Goal: Information Seeking & Learning: Learn about a topic

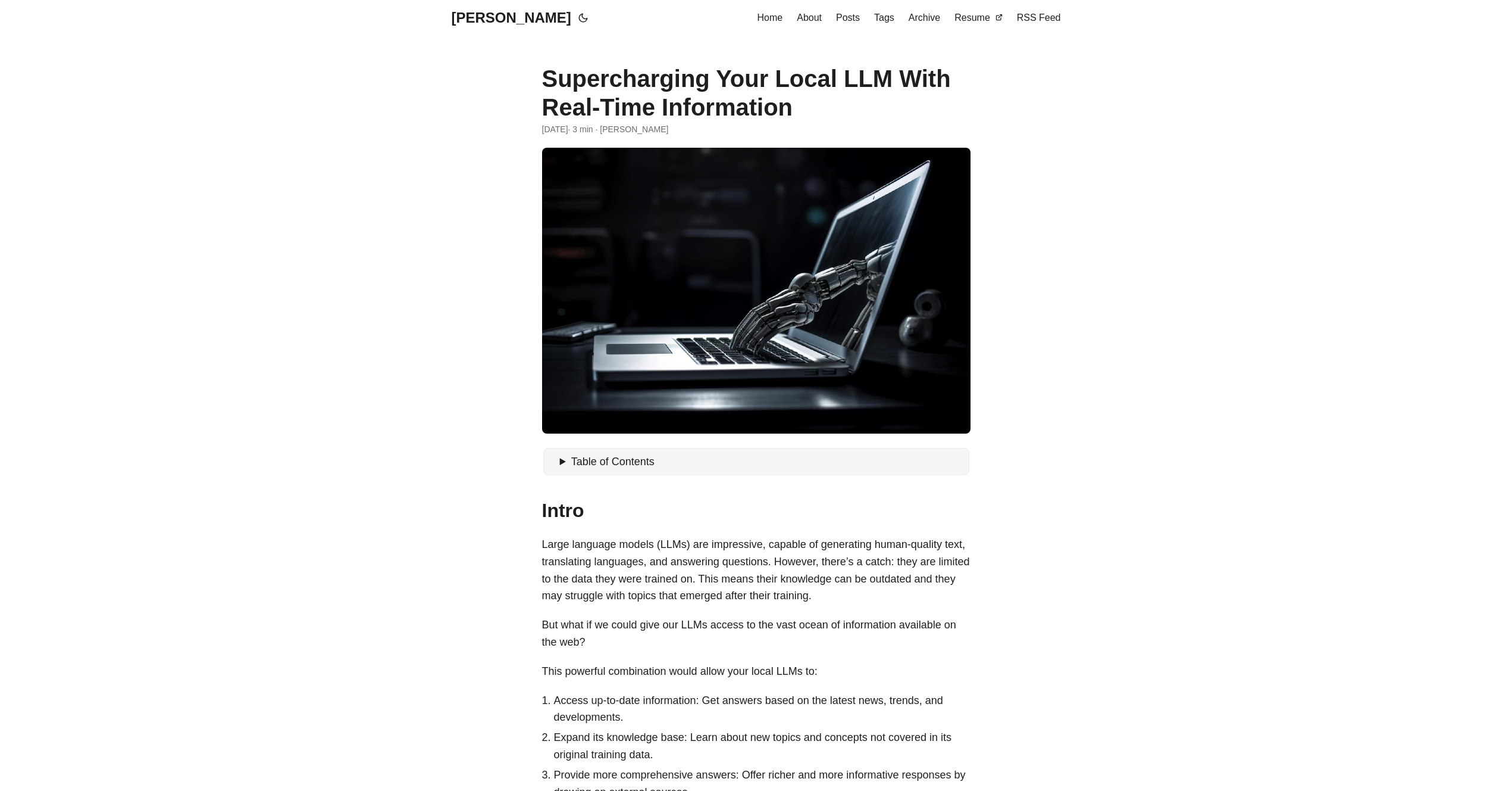
click at [648, 458] on span "Table of Contents" at bounding box center [612, 461] width 84 height 12
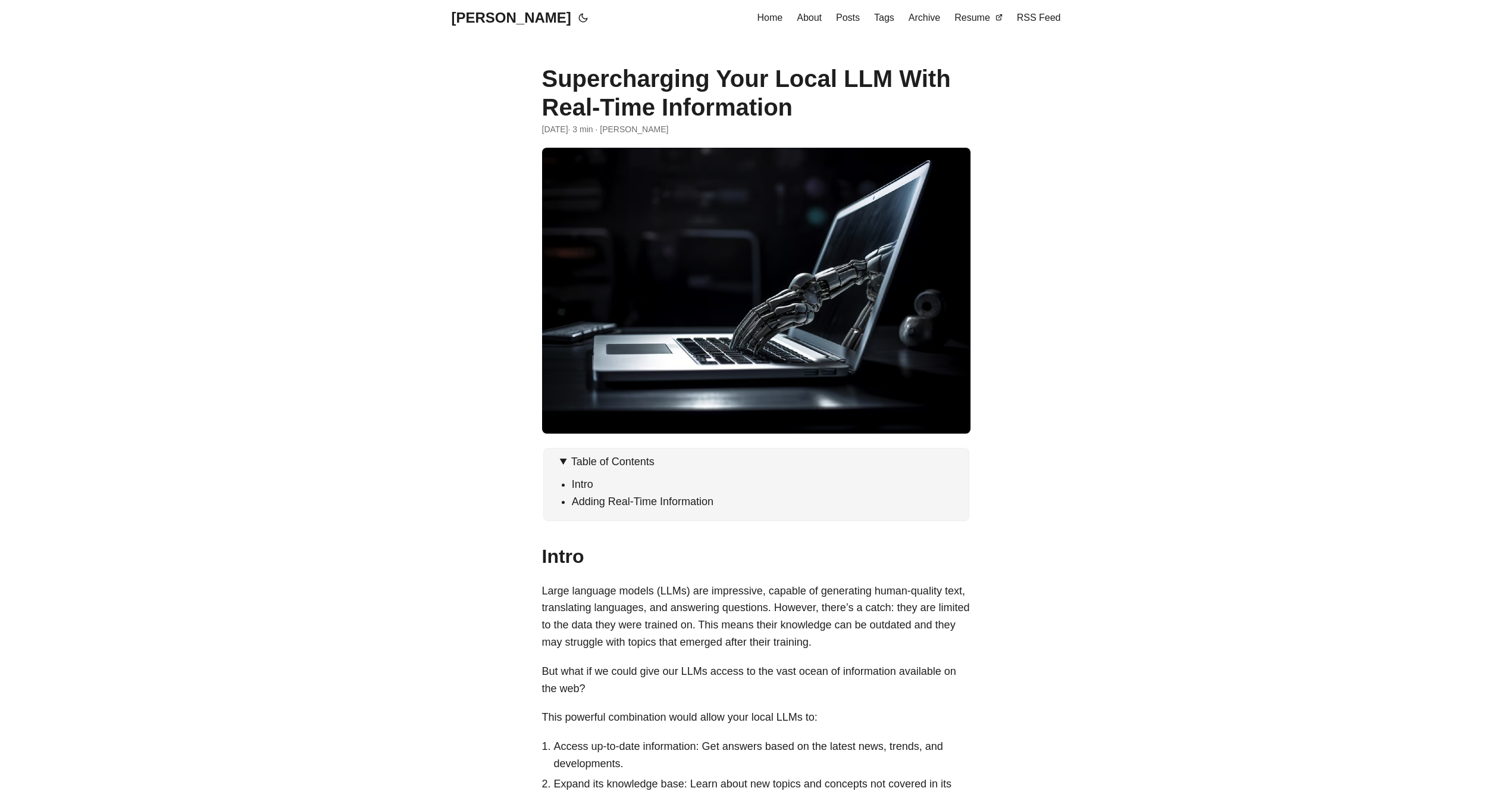
click at [648, 458] on span "Table of Contents" at bounding box center [612, 461] width 84 height 12
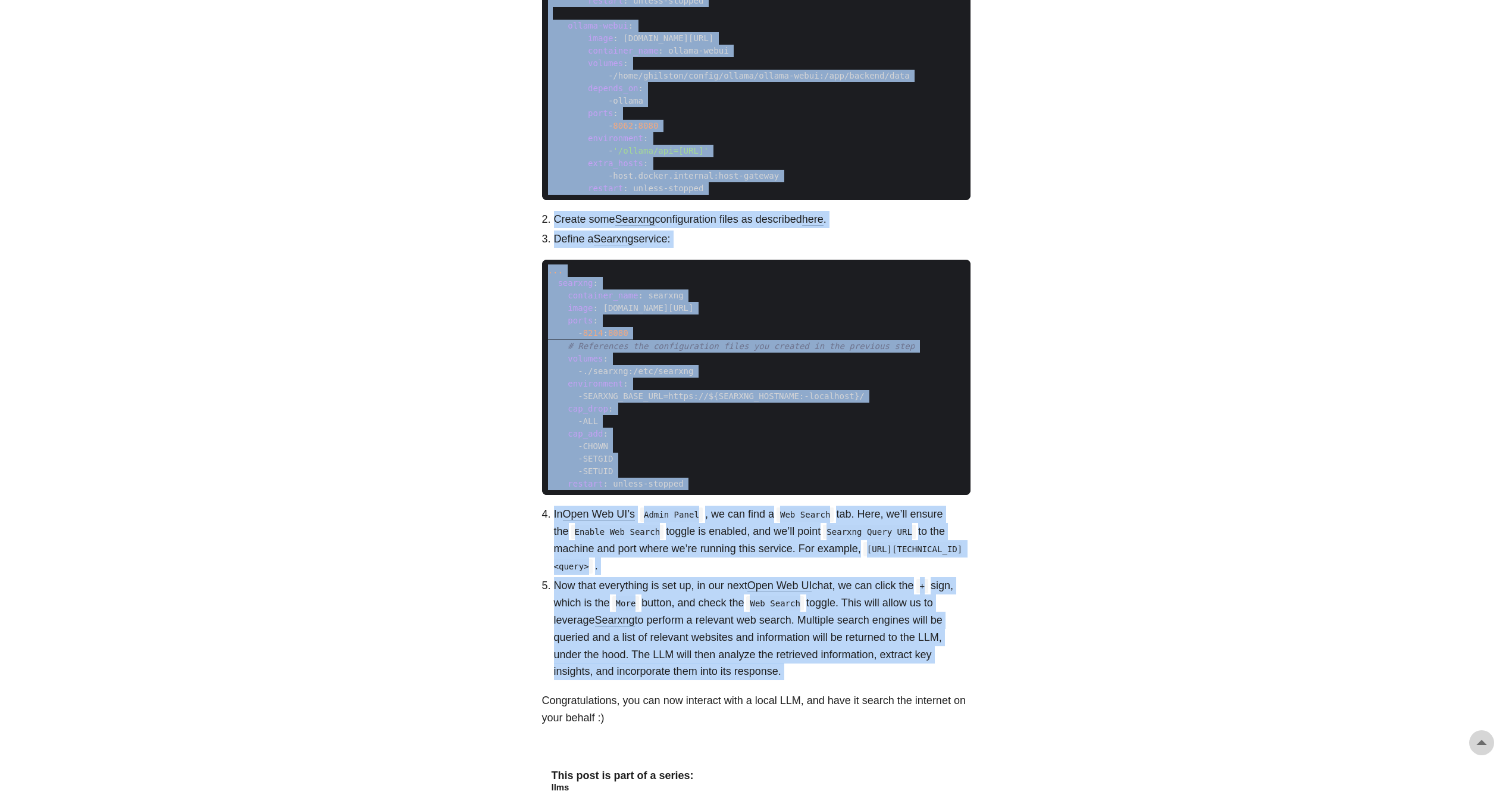
scroll to position [1535, 0]
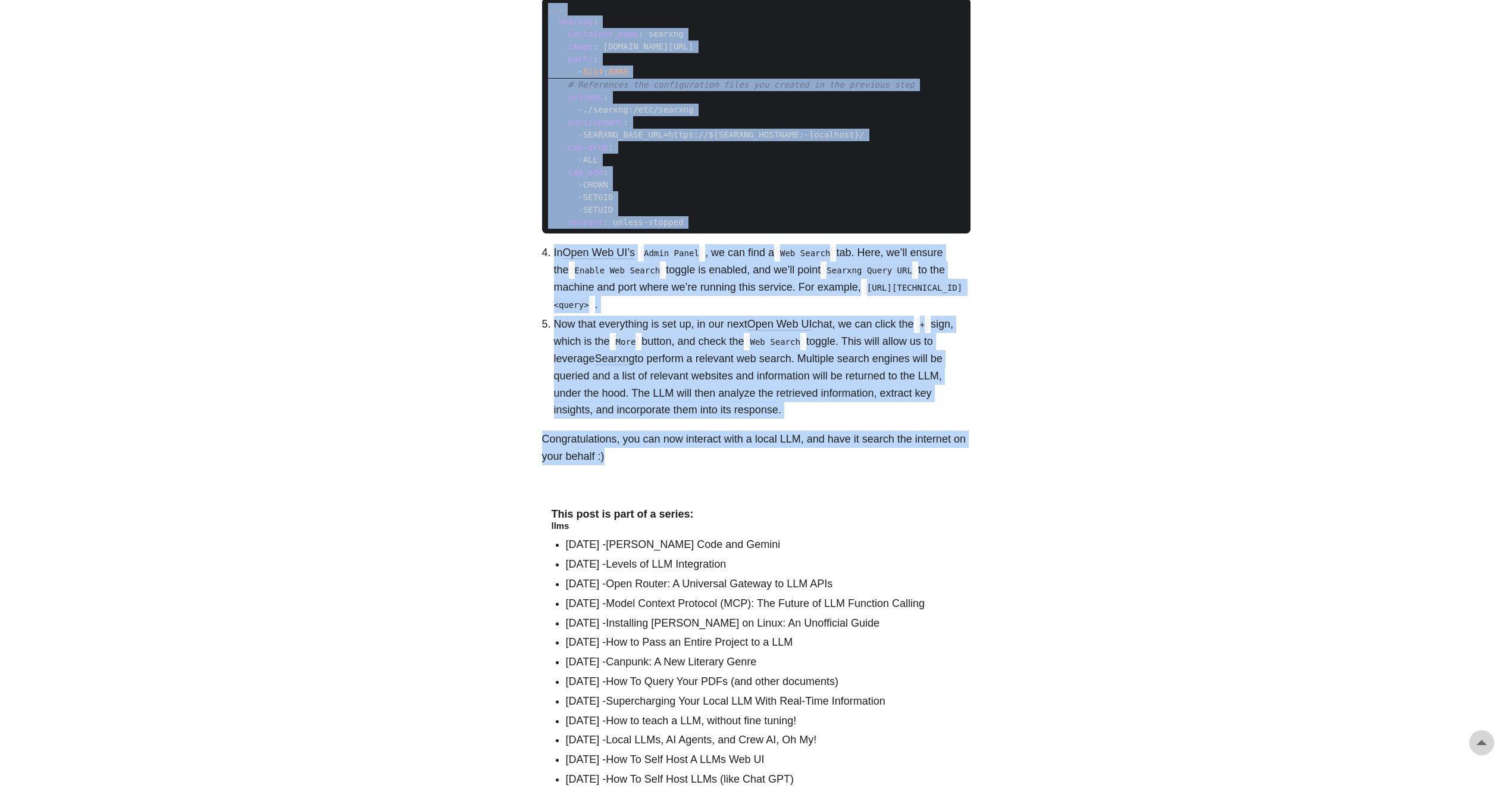
drag, startPoint x: 545, startPoint y: 76, endPoint x: 865, endPoint y: 459, distance: 499.1
copy article "Loremipsumdol Sita Conse ADI Elit Sedd-Eius Temporincid Utla 40, 2786 · 1 etd ·…"
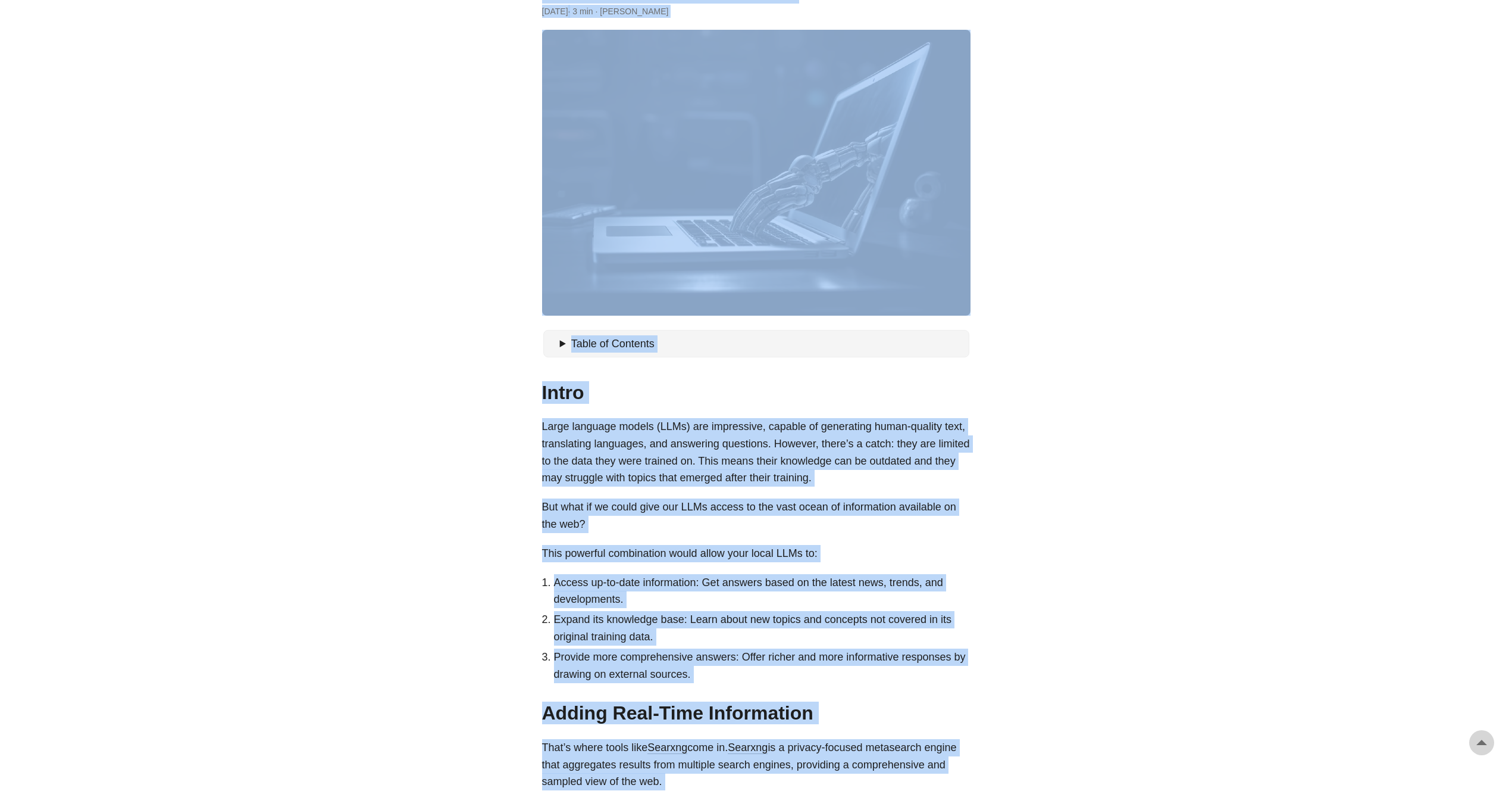
scroll to position [0, 0]
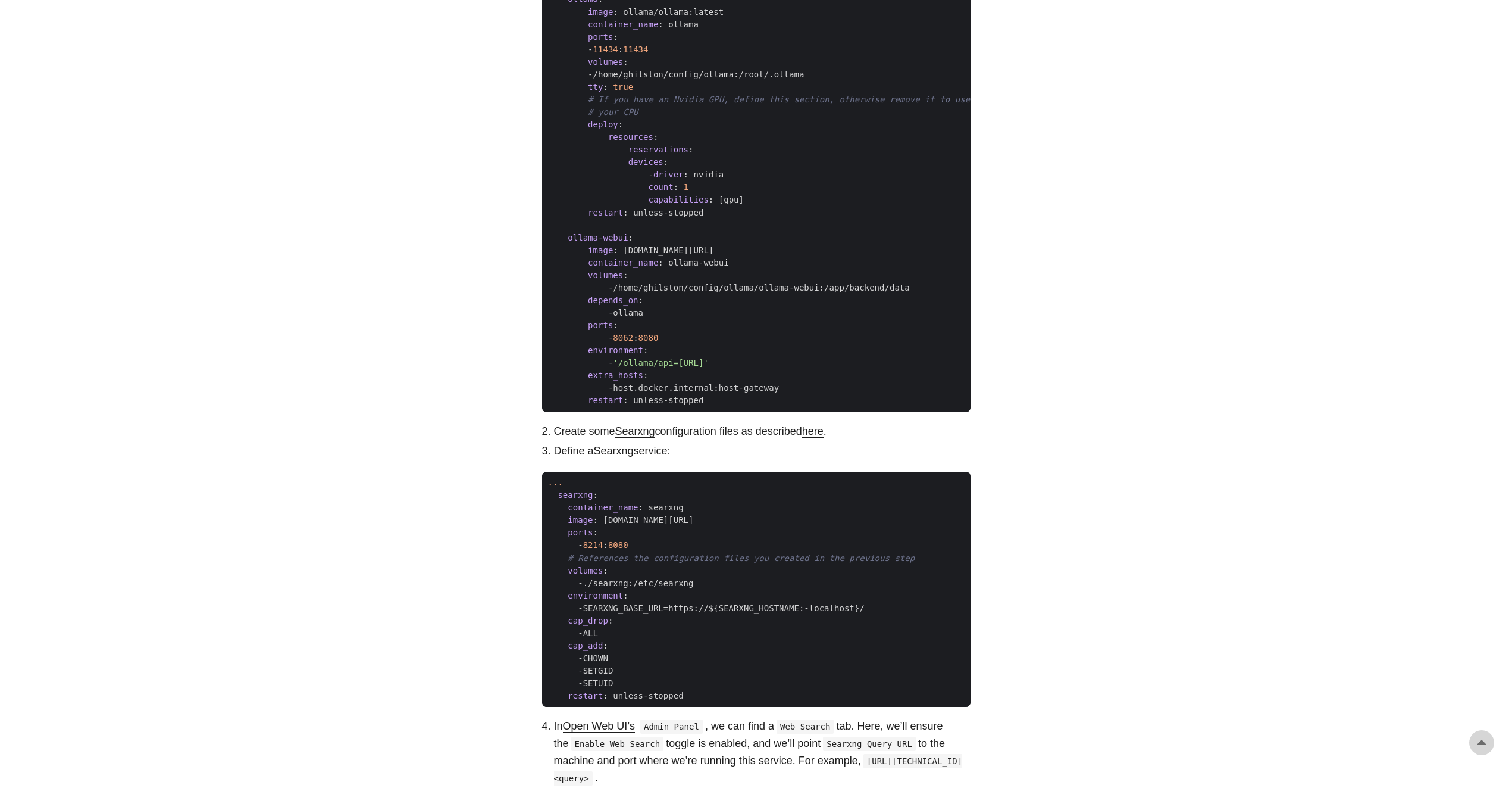
scroll to position [1067, 0]
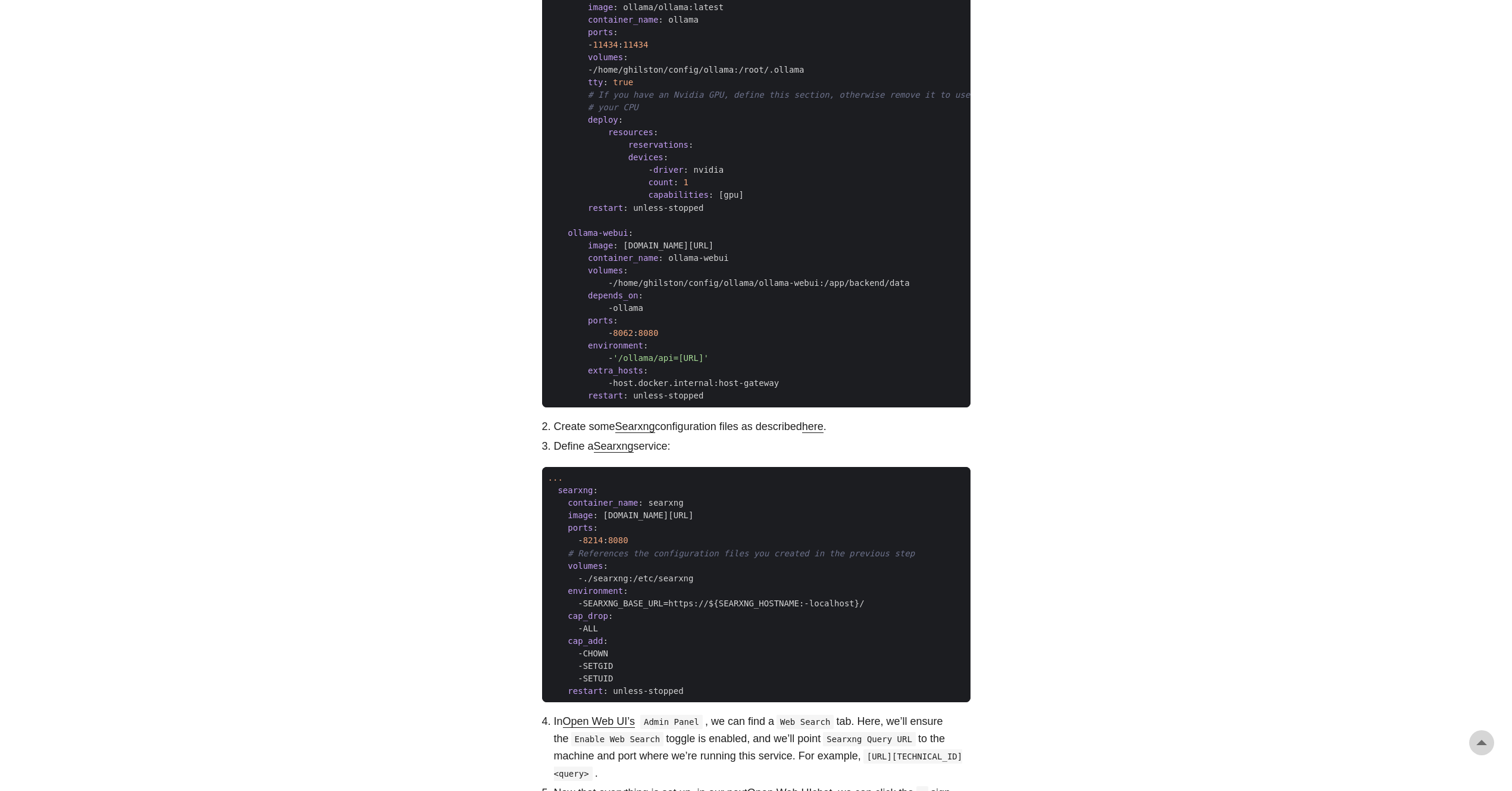
click at [822, 432] on link "here" at bounding box center [813, 426] width 21 height 12
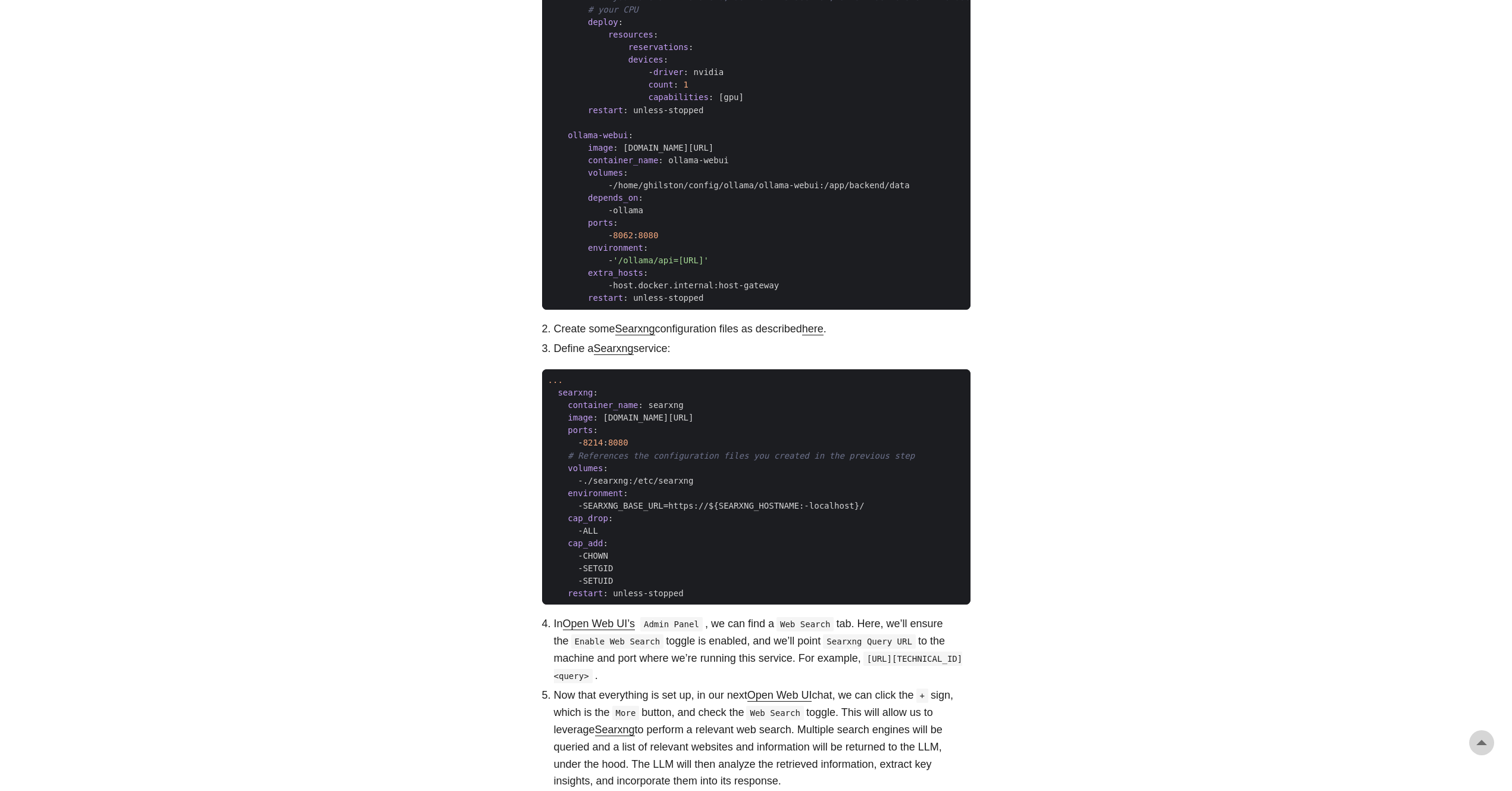
scroll to position [1369, 0]
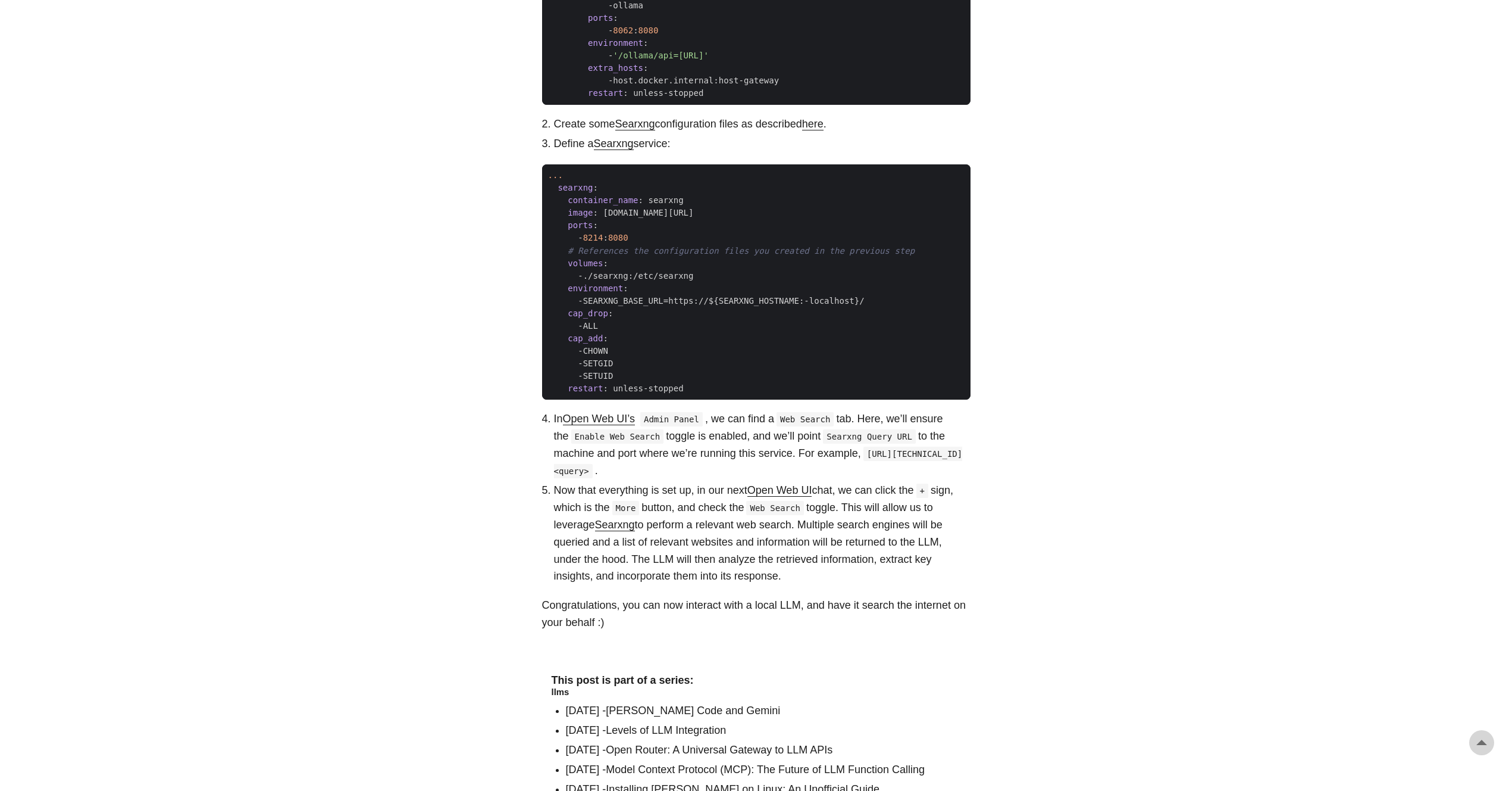
click at [620, 425] on link "Open Web UI’s" at bounding box center [599, 418] width 72 height 12
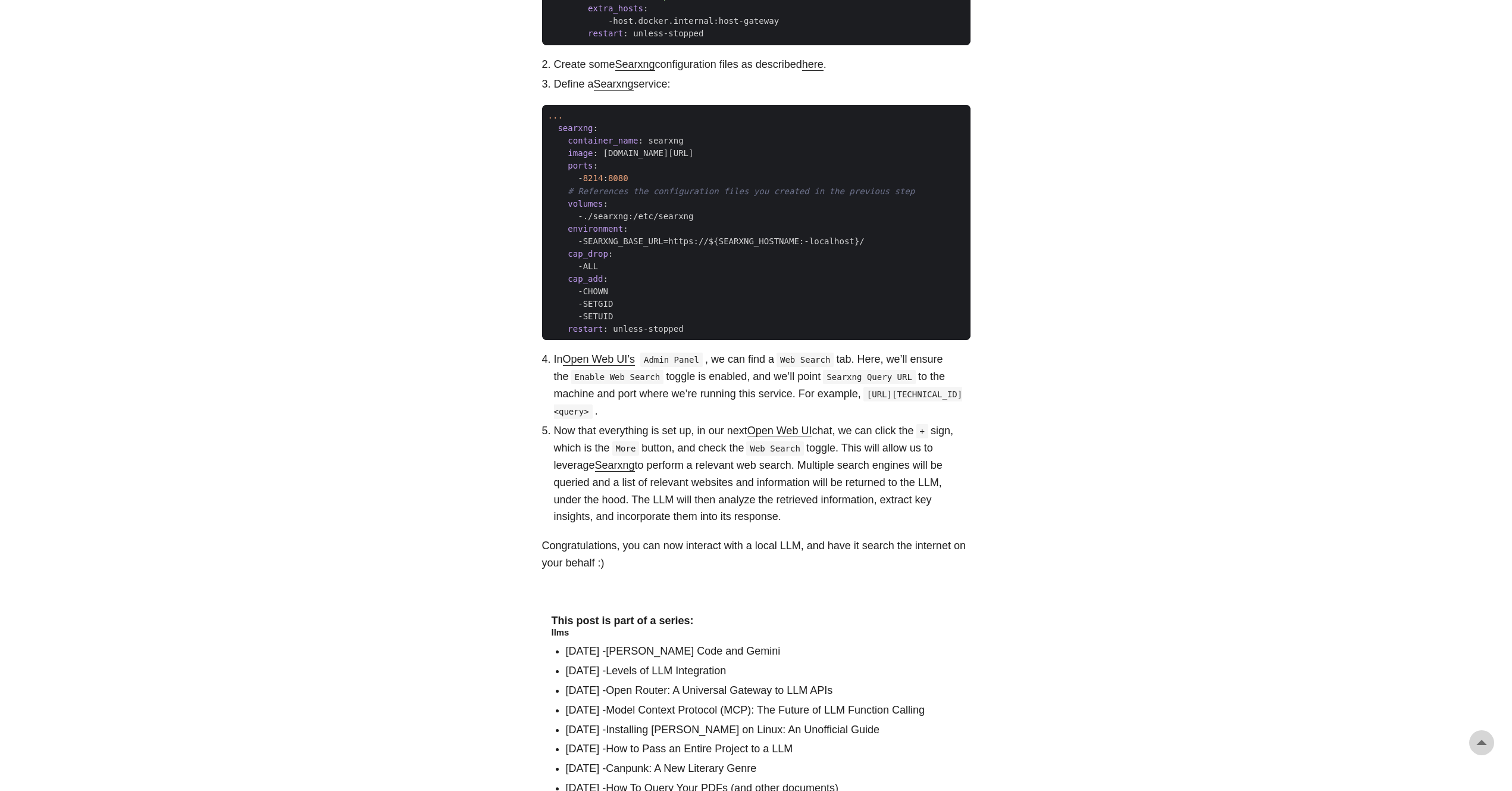
scroll to position [1572, 0]
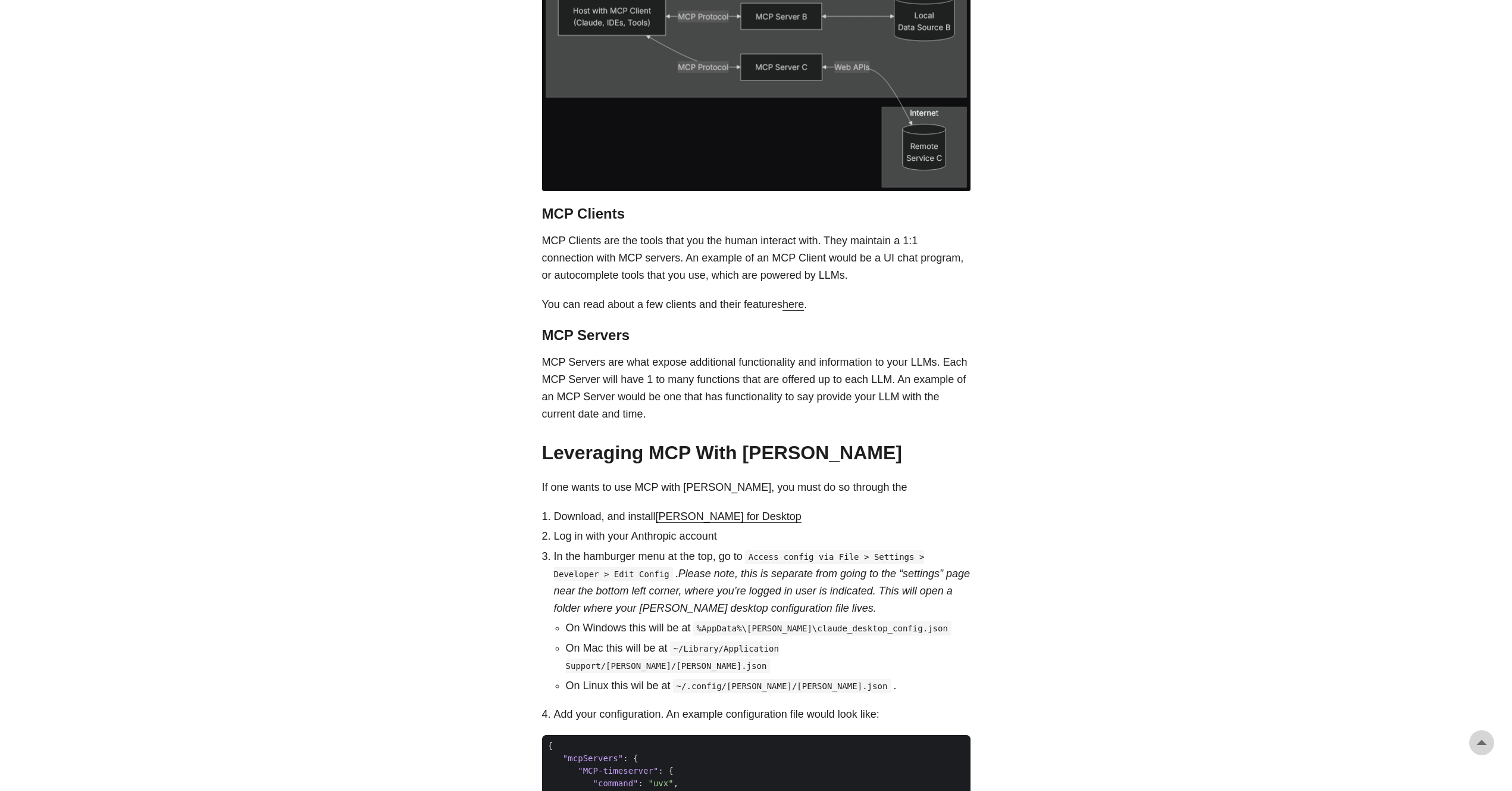
scroll to position [2685, 0]
